Goal: Task Accomplishment & Management: Use online tool/utility

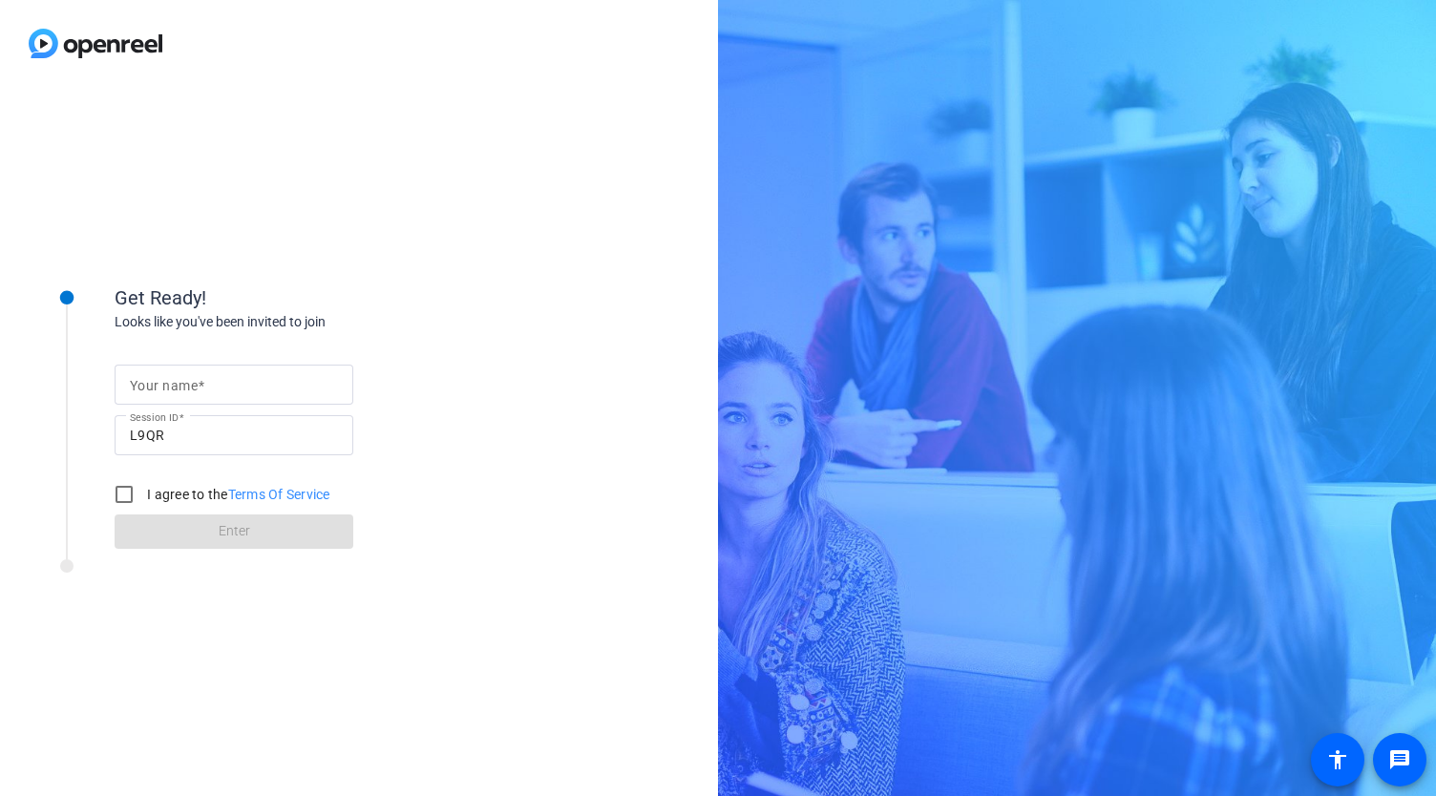
click at [170, 380] on mat-label "Your name" at bounding box center [164, 385] width 68 height 15
click at [170, 380] on input "Your name" at bounding box center [234, 384] width 208 height 23
type input "[PERSON_NAME]"
click at [118, 492] on input "I agree to the Terms Of Service" at bounding box center [124, 494] width 38 height 38
checkbox input "true"
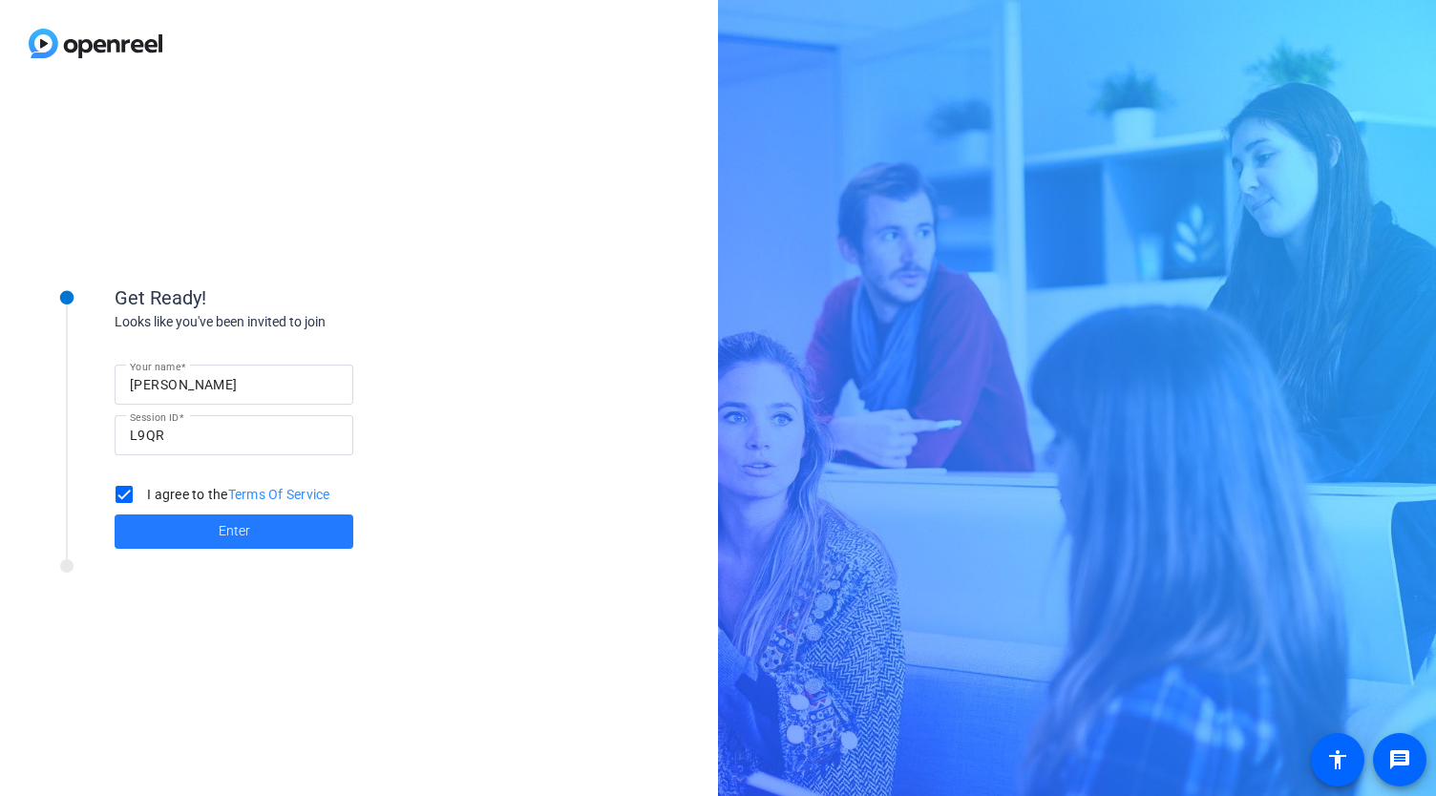
click at [212, 537] on span at bounding box center [234, 532] width 239 height 46
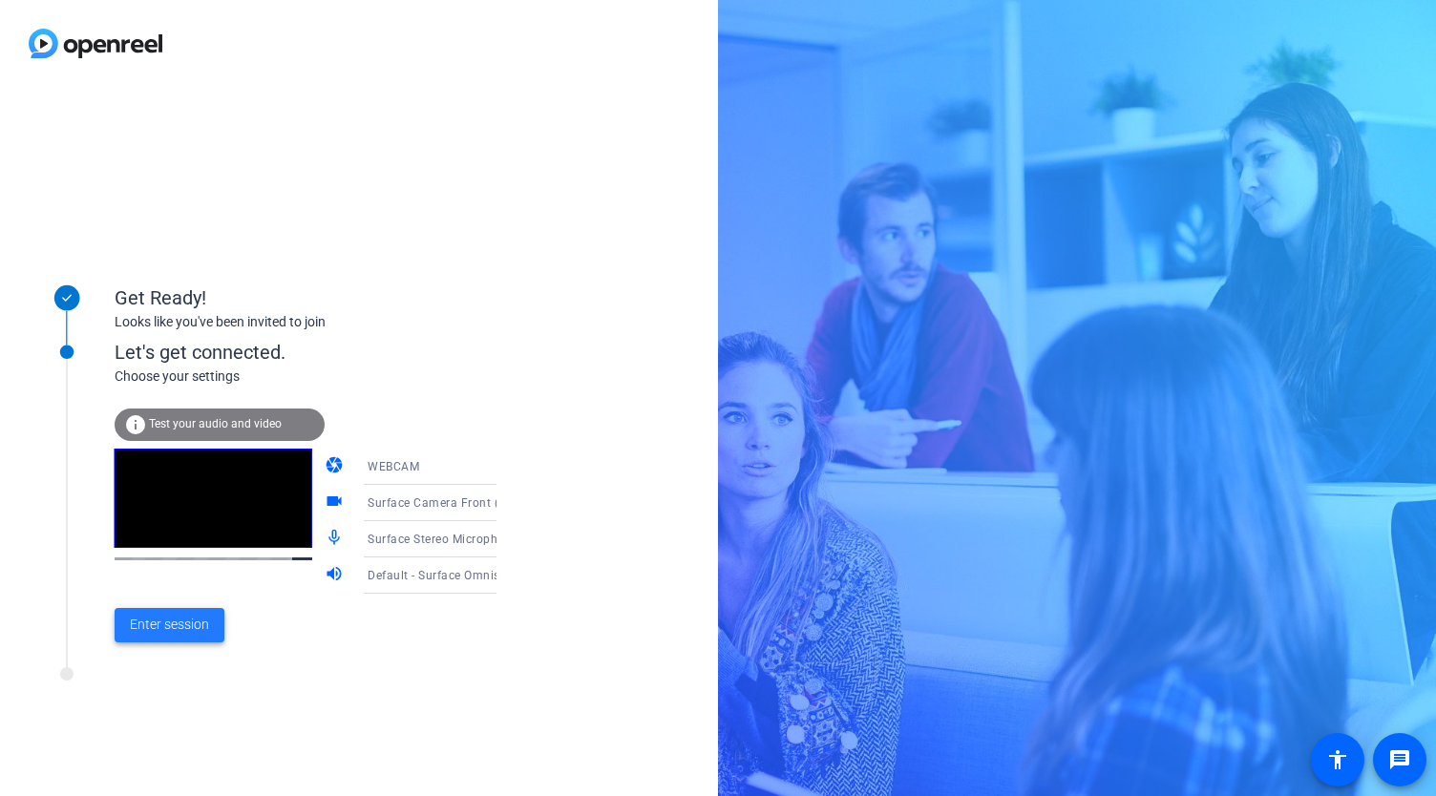
click at [162, 629] on span "Enter session" at bounding box center [169, 625] width 79 height 20
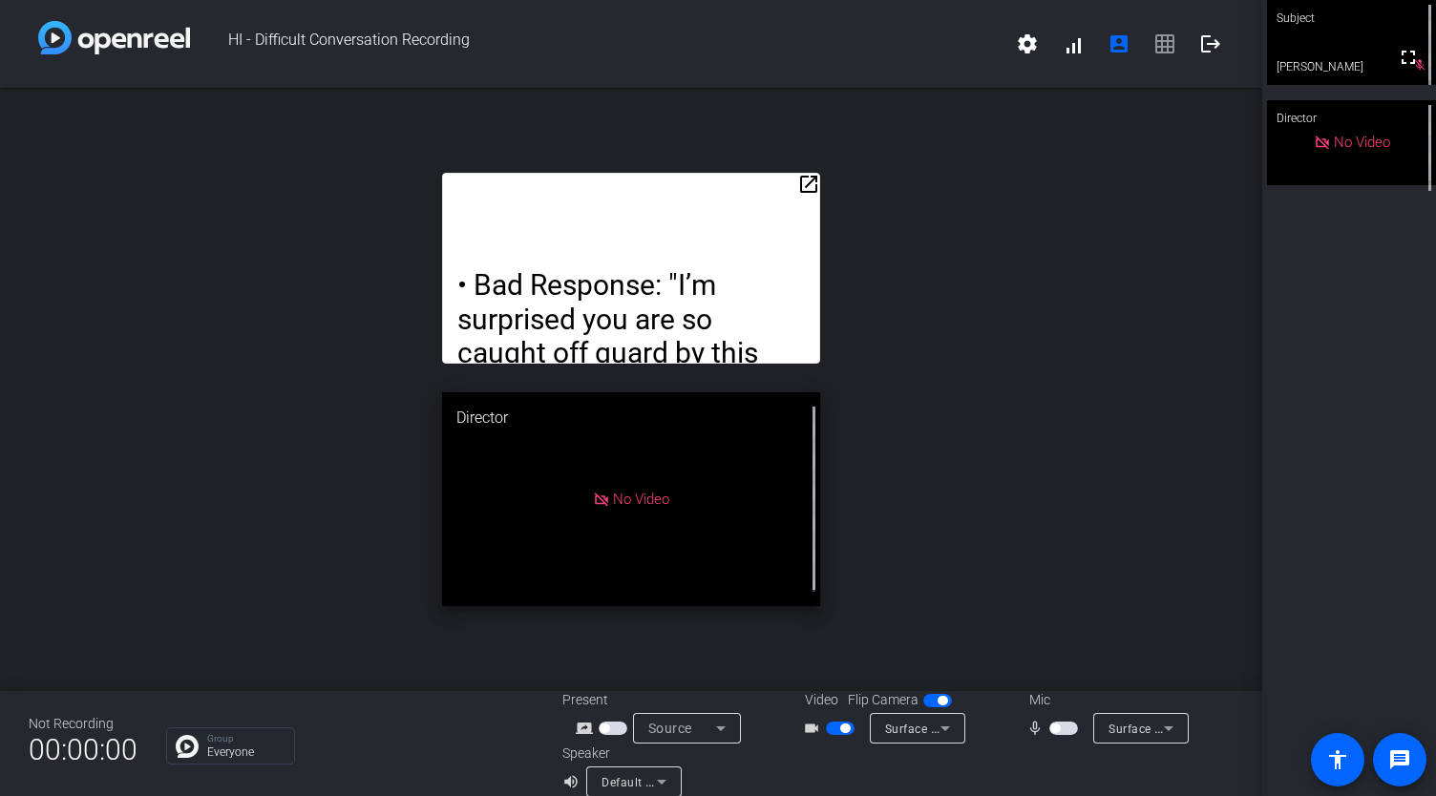
click at [828, 730] on span "button" at bounding box center [840, 728] width 29 height 13
